Goal: Information Seeking & Learning: Learn about a topic

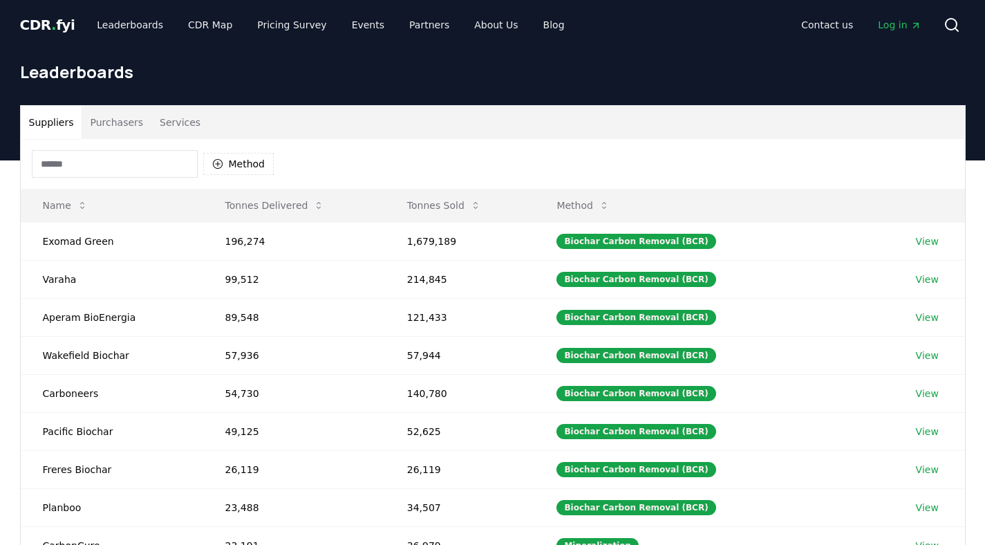
click at [109, 120] on button "Purchasers" at bounding box center [117, 122] width 70 height 33
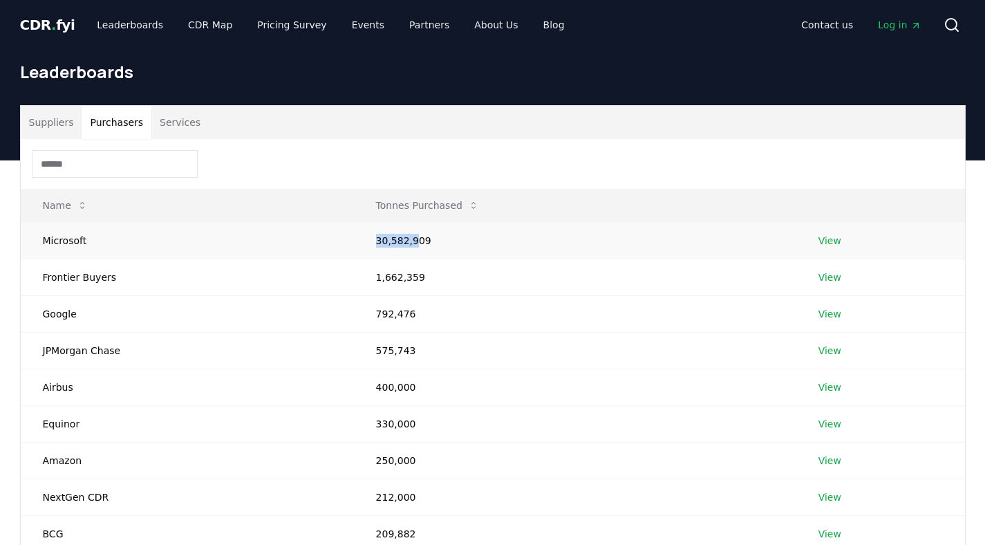
drag, startPoint x: 404, startPoint y: 239, endPoint x: 355, endPoint y: 243, distance: 49.9
click at [355, 243] on td "30,582,909" at bounding box center [575, 240] width 442 height 37
click at [287, 236] on td "Microsoft" at bounding box center [187, 240] width 333 height 37
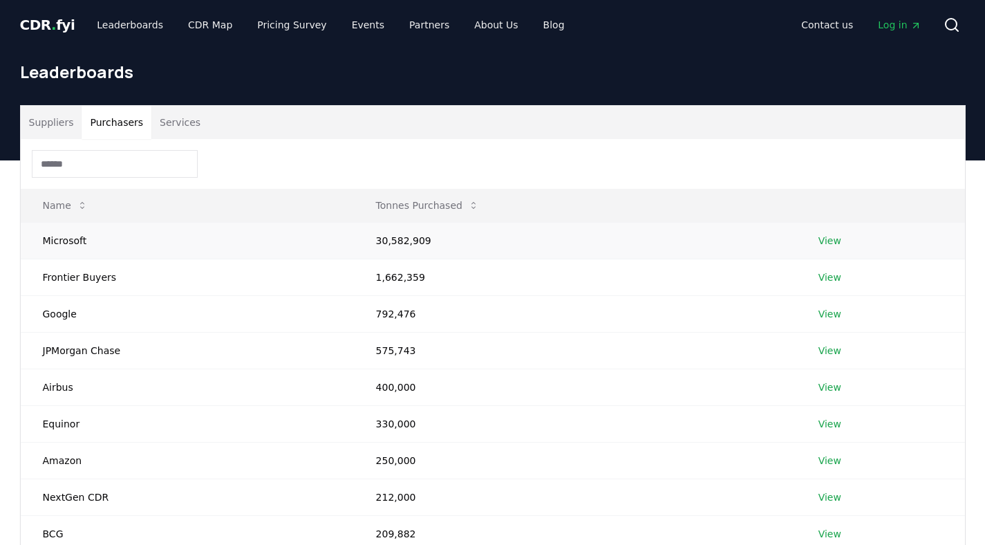
click at [386, 236] on td "30,582,909" at bounding box center [575, 240] width 442 height 37
click at [830, 237] on link "View" at bounding box center [829, 241] width 23 height 14
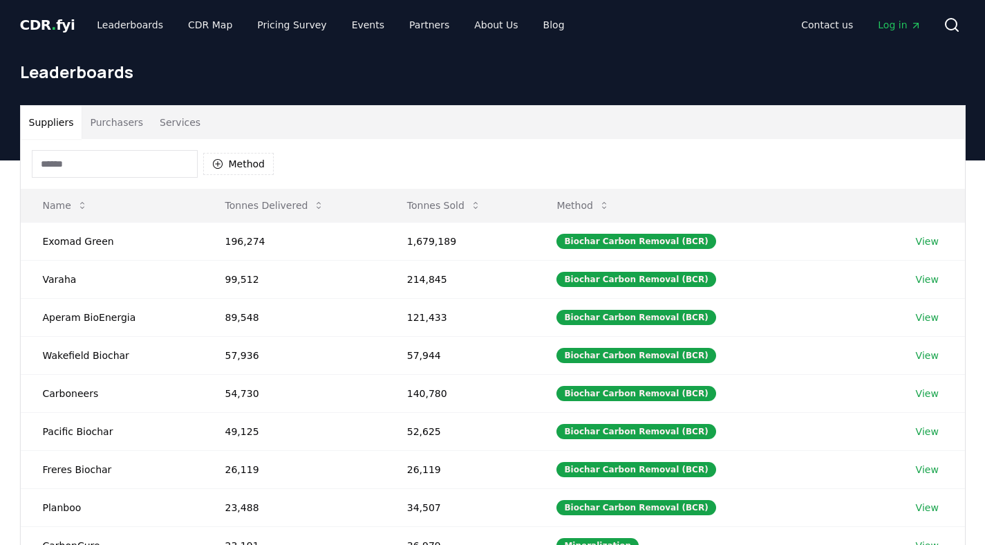
click at [122, 122] on button "Purchasers" at bounding box center [117, 122] width 70 height 33
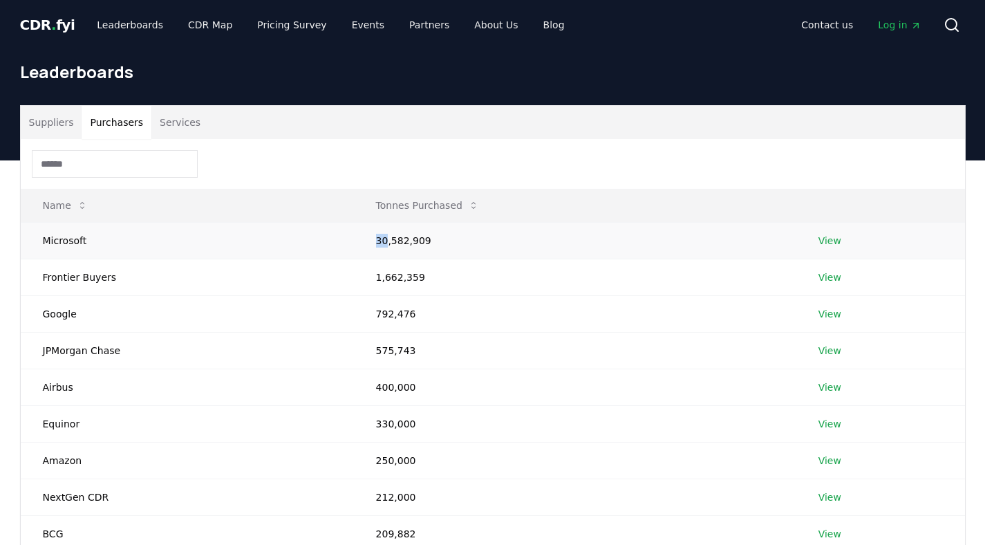
drag, startPoint x: 376, startPoint y: 241, endPoint x: 387, endPoint y: 241, distance: 11.1
click at [387, 241] on td "30,582,909" at bounding box center [575, 240] width 442 height 37
click at [828, 239] on link "View" at bounding box center [829, 241] width 23 height 14
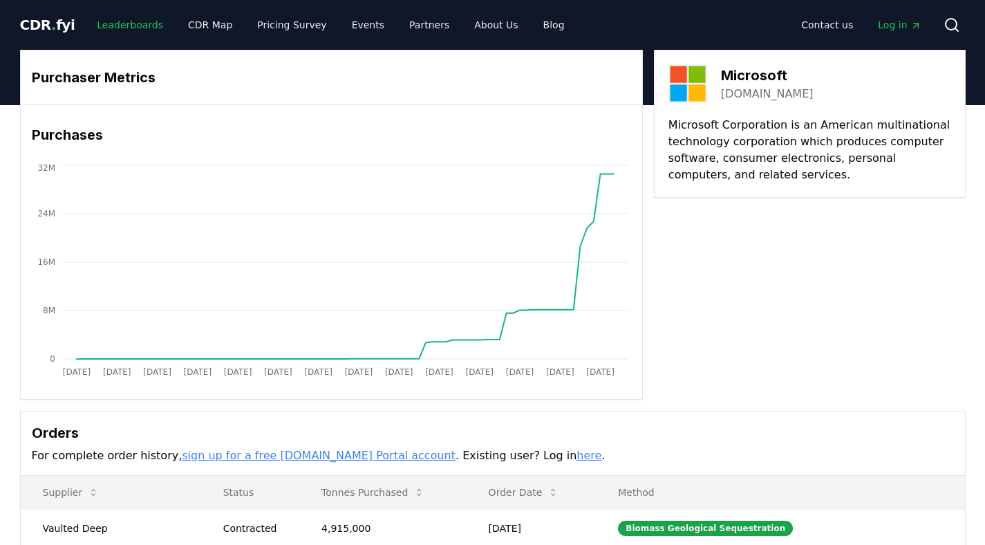
click at [138, 21] on link "Leaderboards" at bounding box center [130, 24] width 88 height 25
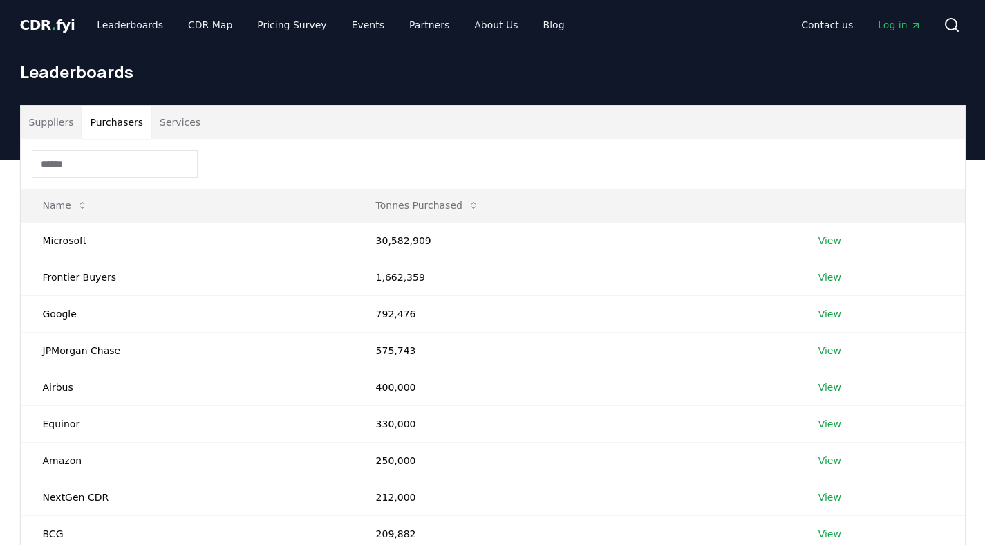
click at [118, 134] on button "Purchasers" at bounding box center [117, 122] width 70 height 33
click at [179, 124] on button "Services" at bounding box center [179, 122] width 57 height 33
click at [129, 119] on button "Purchasers" at bounding box center [117, 122] width 70 height 33
click at [825, 245] on link "View" at bounding box center [829, 241] width 23 height 14
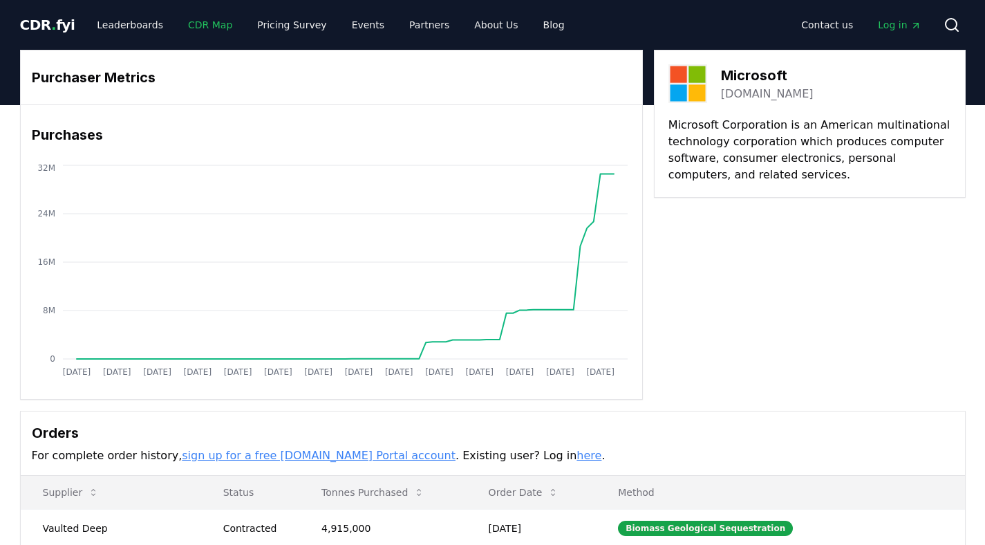
click at [195, 27] on link "CDR Map" at bounding box center [210, 24] width 66 height 25
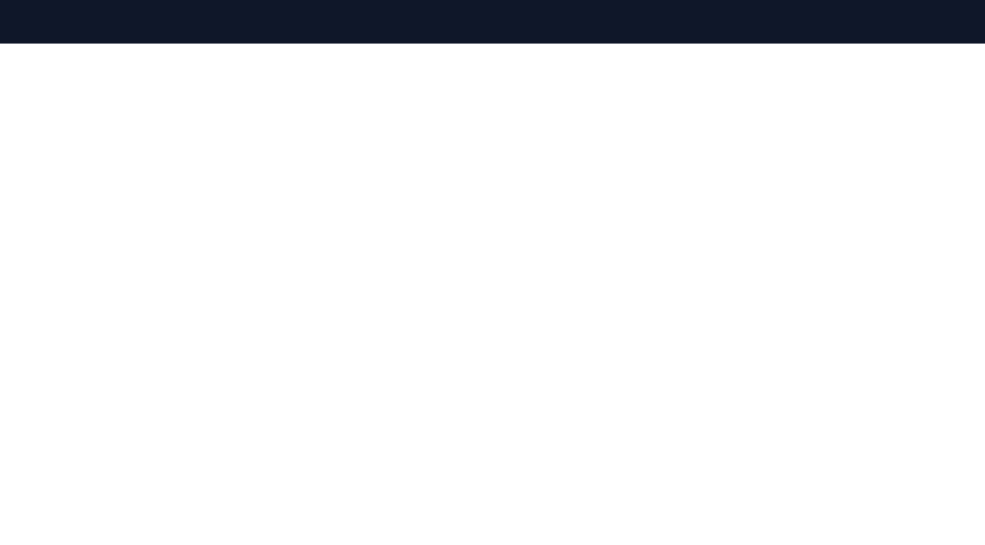
scroll to position [171, 0]
